Goal: Contribute content: Contribute content

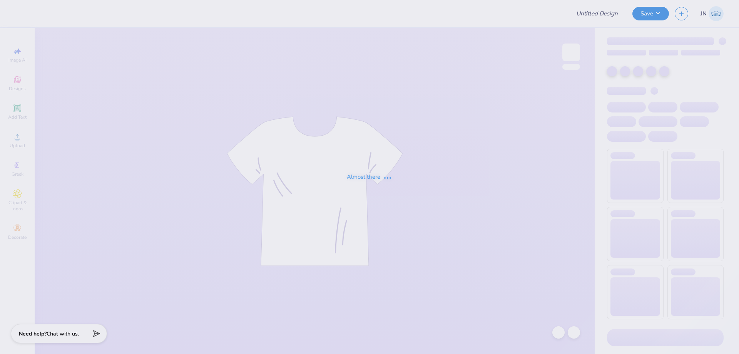
type input "FPS239864"
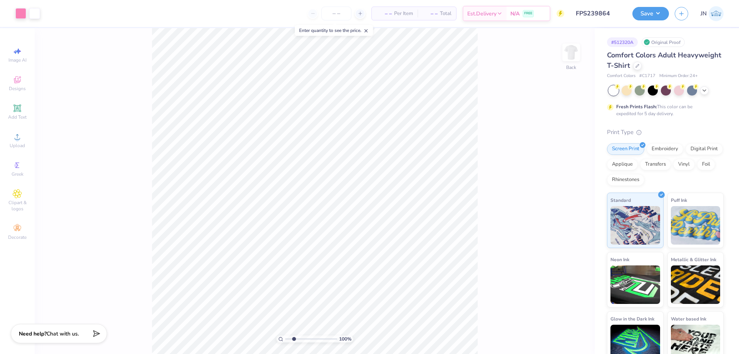
type input "2.3"
click at [294, 337] on input "range" at bounding box center [311, 338] width 52 height 7
click at [18, 148] on span "Upload" at bounding box center [17, 145] width 15 height 6
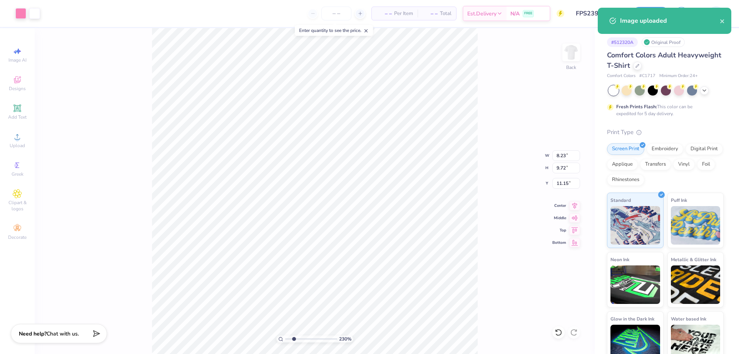
type input "8.23"
type input "9.72"
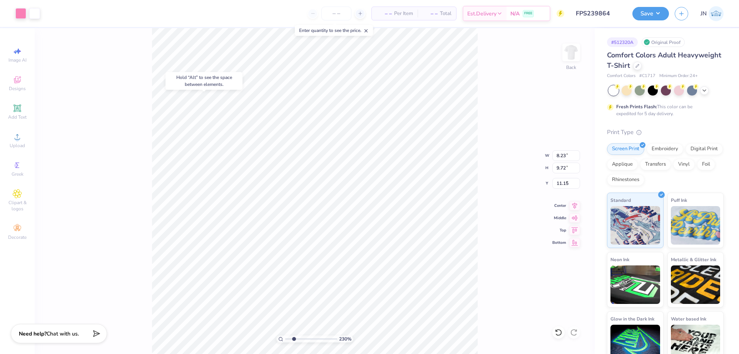
type input "1.75"
type input "5.18"
type input "6.12"
type input "2.50"
type input "5.58"
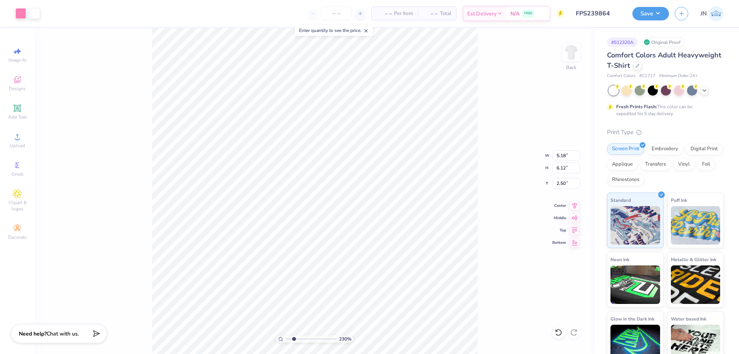
type input "6.59"
type input "5.79"
type input "6.84"
type input "2.16"
click at [396, 344] on li "Send to Back" at bounding box center [401, 344] width 60 height 15
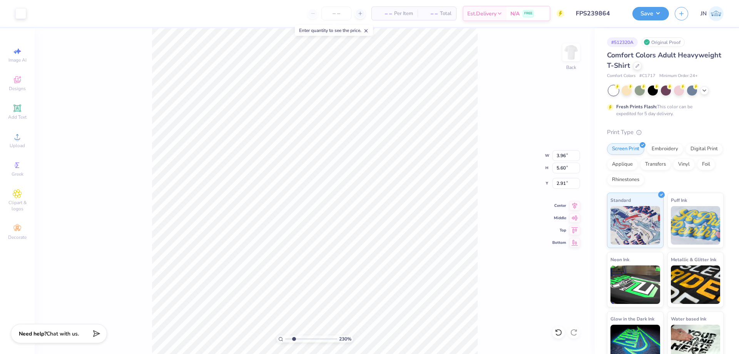
type input "3.96"
type input "5.60"
type input "2.91"
click at [561, 331] on icon at bounding box center [558, 332] width 7 height 7
click at [638, 12] on button "Save" at bounding box center [650, 12] width 37 height 13
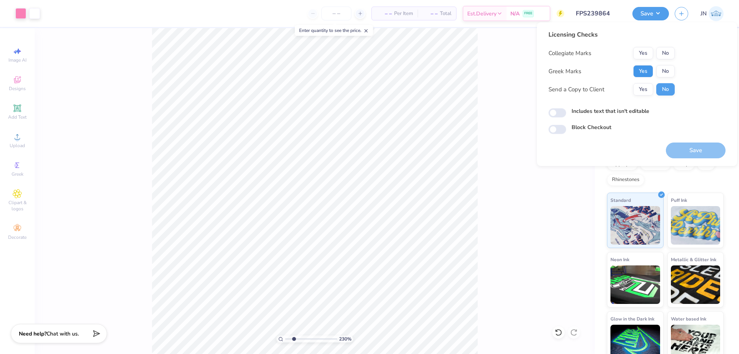
click at [645, 66] on button "Yes" at bounding box center [643, 71] width 20 height 12
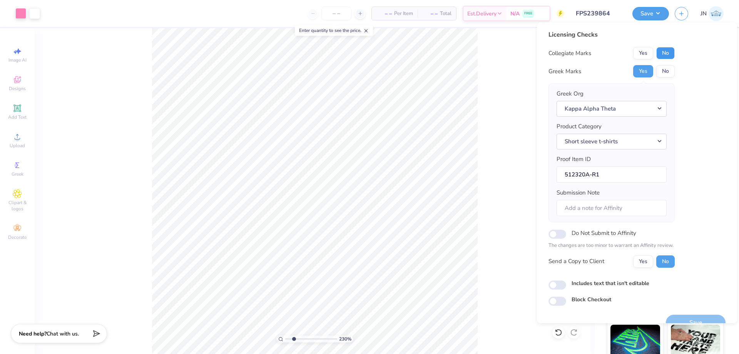
click at [663, 48] on button "No" at bounding box center [665, 53] width 18 height 12
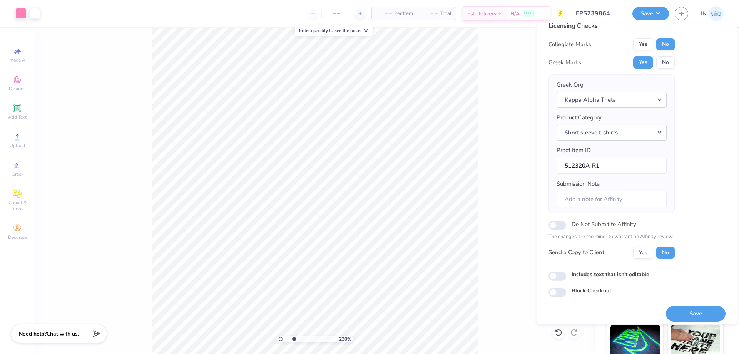
scroll to position [15, 0]
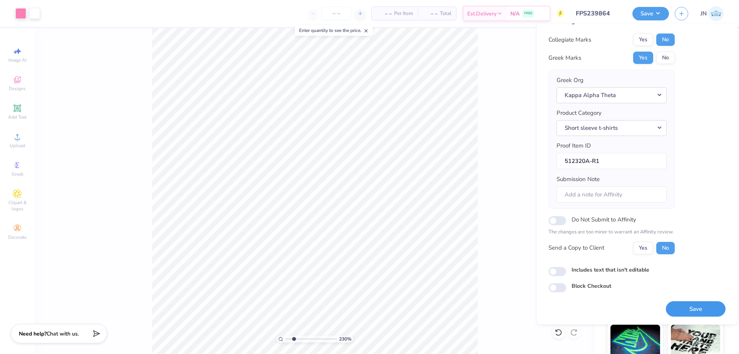
click at [673, 307] on button "Save" at bounding box center [696, 309] width 60 height 16
drag, startPoint x: 293, startPoint y: 340, endPoint x: 287, endPoint y: 340, distance: 6.2
type input "1"
click at [287, 340] on input "range" at bounding box center [311, 338] width 52 height 7
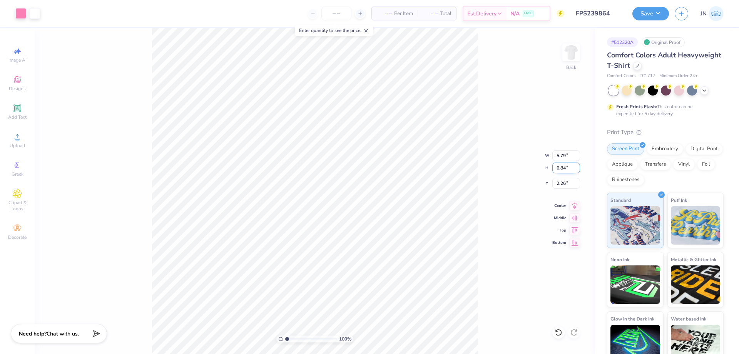
click at [555, 165] on input "6.84" at bounding box center [566, 167] width 28 height 11
type input "5"
type input "4.23"
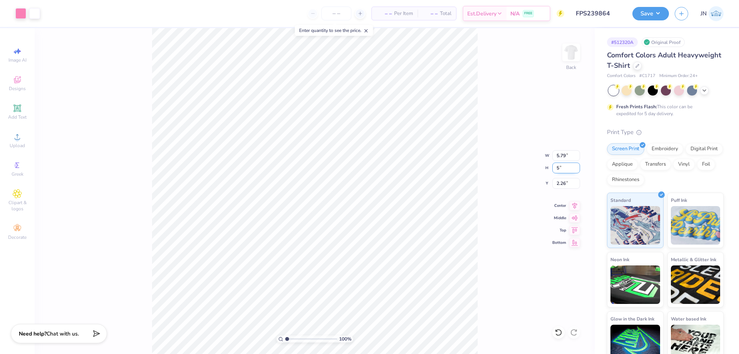
type input "5.00"
click at [561, 188] on input "3.18" at bounding box center [566, 183] width 28 height 11
type input "3.00"
click at [655, 14] on button "Save" at bounding box center [650, 12] width 37 height 13
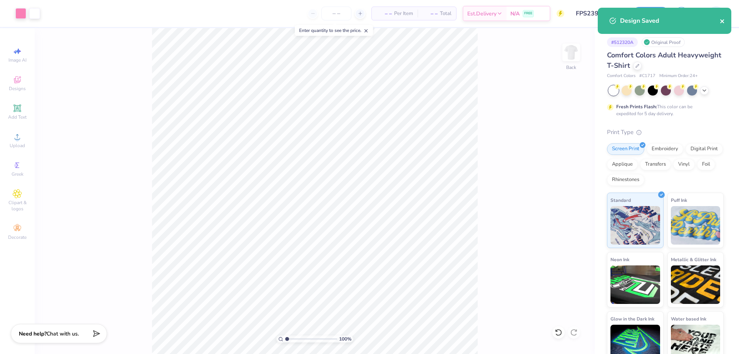
click at [724, 17] on button "close" at bounding box center [722, 20] width 5 height 9
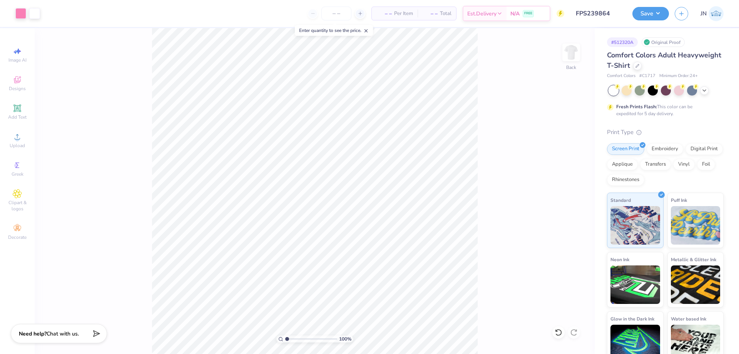
click at [657, 11] on div "Art colors – – Per Item – – Total Est. Delivery N/A FREE Design Title FPS239864…" at bounding box center [369, 177] width 739 height 354
click at [656, 11] on button "Save" at bounding box center [650, 12] width 37 height 13
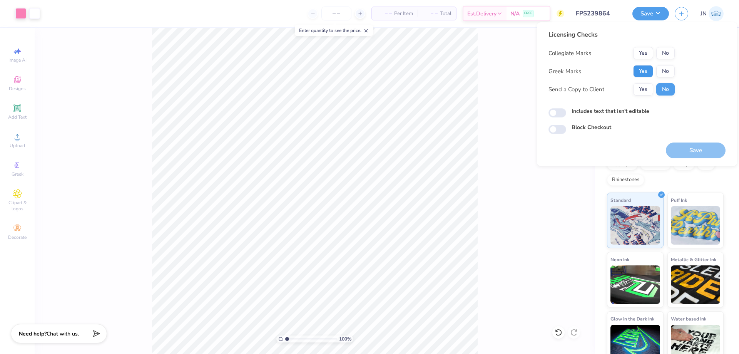
click at [639, 67] on button "Yes" at bounding box center [643, 71] width 20 height 12
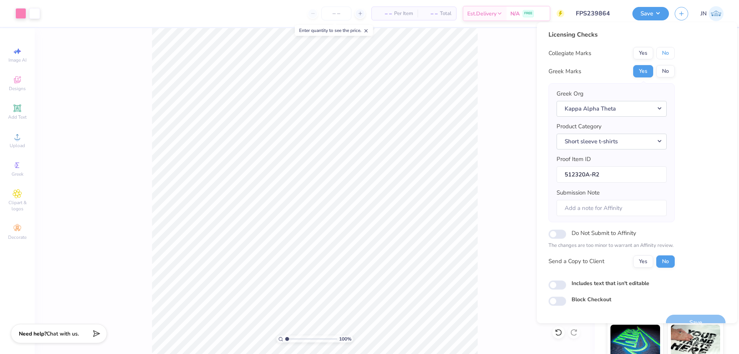
click at [662, 48] on button "No" at bounding box center [665, 53] width 18 height 12
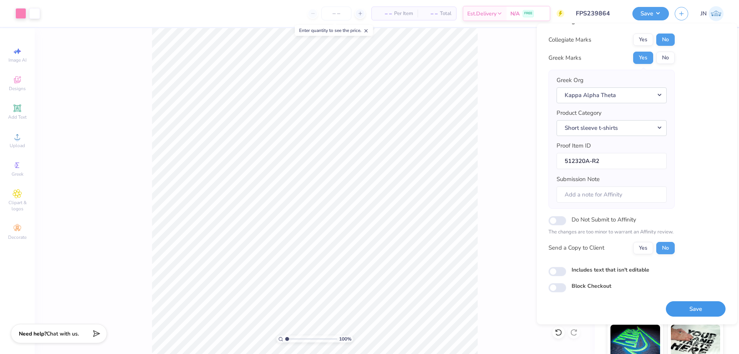
click at [672, 311] on button "Save" at bounding box center [696, 309] width 60 height 16
